Goal: Information Seeking & Learning: Understand process/instructions

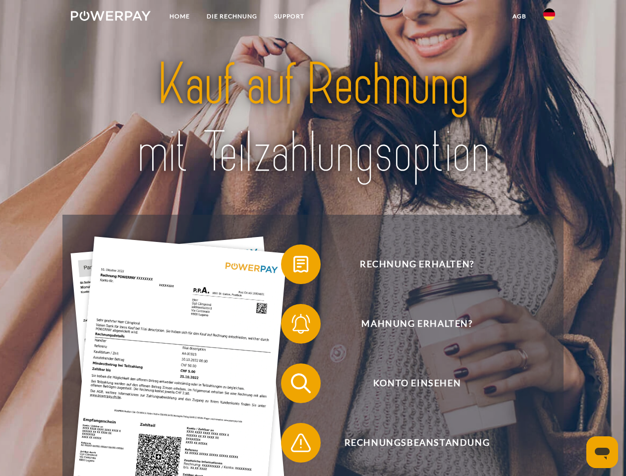
click at [111, 17] on img at bounding box center [111, 16] width 80 height 10
click at [550, 17] on img at bounding box center [550, 14] width 12 height 12
click at [519, 16] on link "agb" at bounding box center [519, 16] width 31 height 18
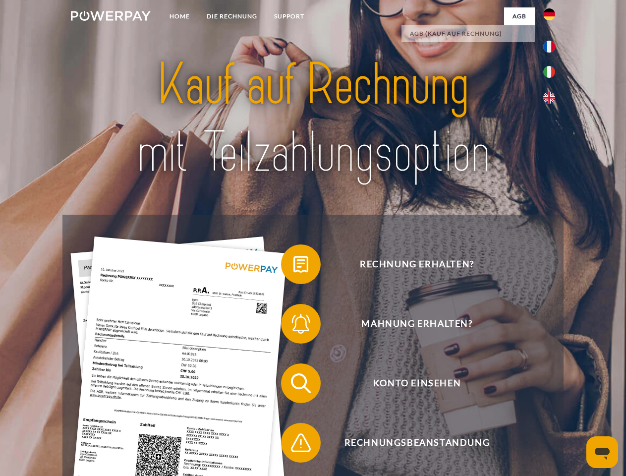
click at [294, 266] on span at bounding box center [286, 265] width 50 height 50
click at [294, 326] on span at bounding box center [286, 324] width 50 height 50
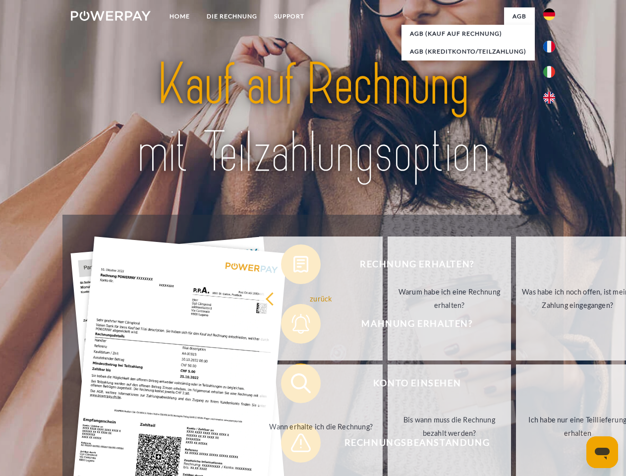
click at [388, 385] on link "Bis wann muss die Rechnung bezahlt werden?" at bounding box center [449, 427] width 123 height 124
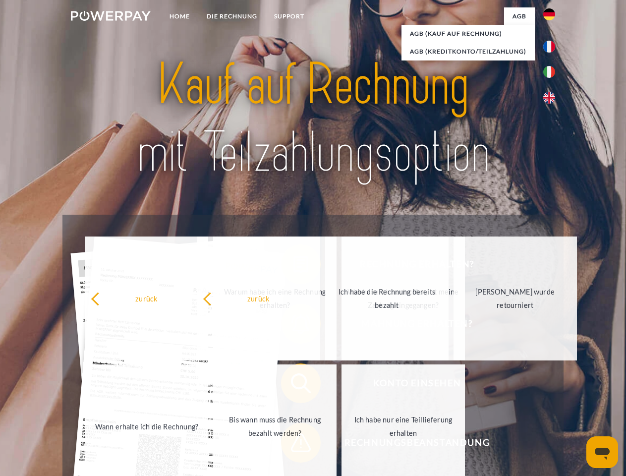
click at [294, 445] on div "zurück Warum habe ich eine Rechnung erhalten? Was habe ich noch offen, ist mein…" at bounding box center [275, 363] width 401 height 256
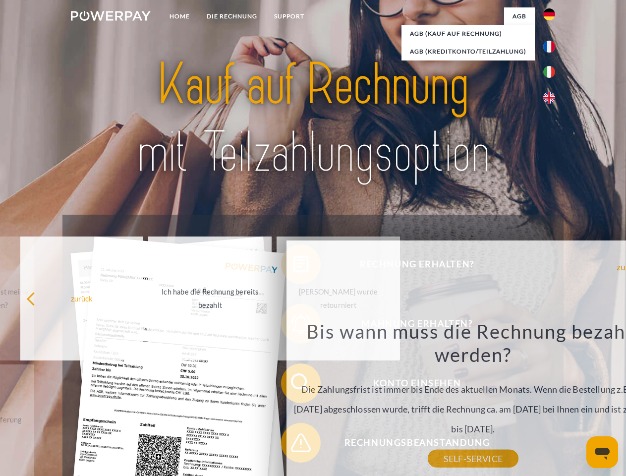
click at [603, 452] on icon "Messaging-Fenster öffnen" at bounding box center [602, 454] width 15 height 12
